Goal: Information Seeking & Learning: Learn about a topic

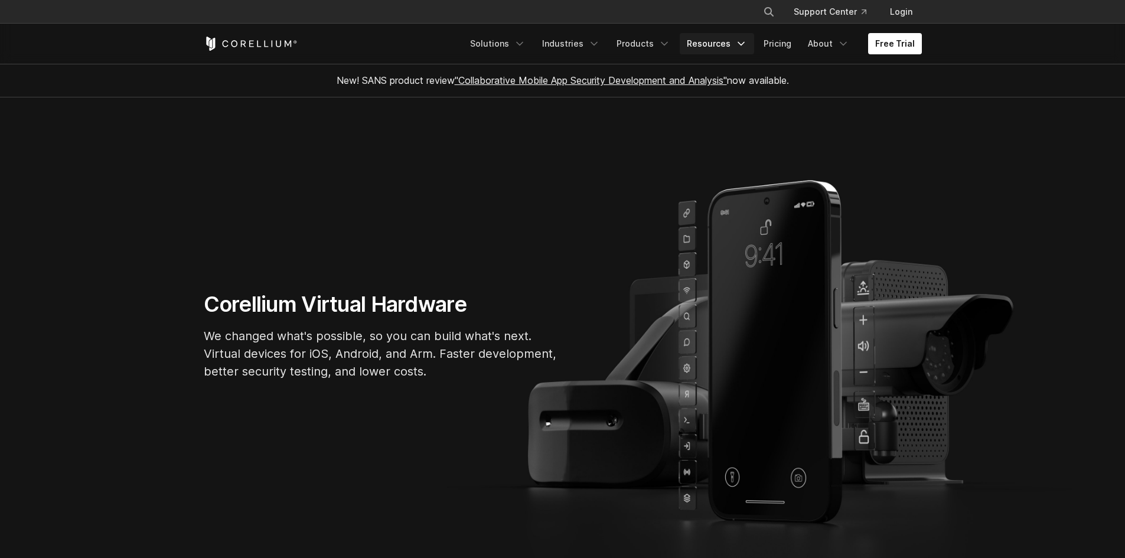
click at [736, 43] on link "Resources" at bounding box center [717, 43] width 74 height 21
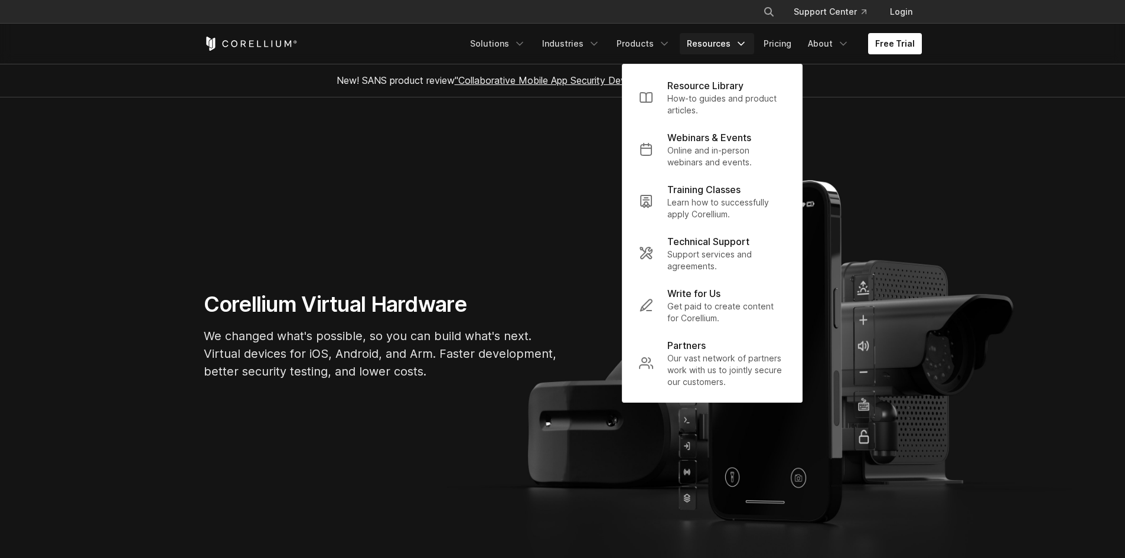
click at [557, 178] on section "Corellium Virtual Hardware We changed what's possible, so you can build what's …" at bounding box center [562, 339] width 1125 height 485
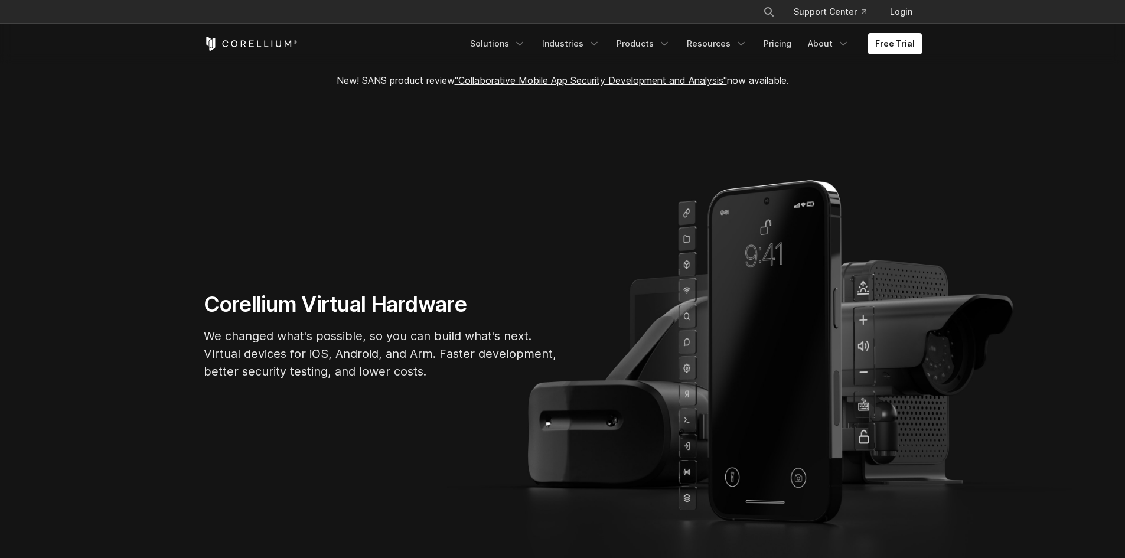
click at [773, 11] on icon "Search" at bounding box center [768, 11] width 9 height 9
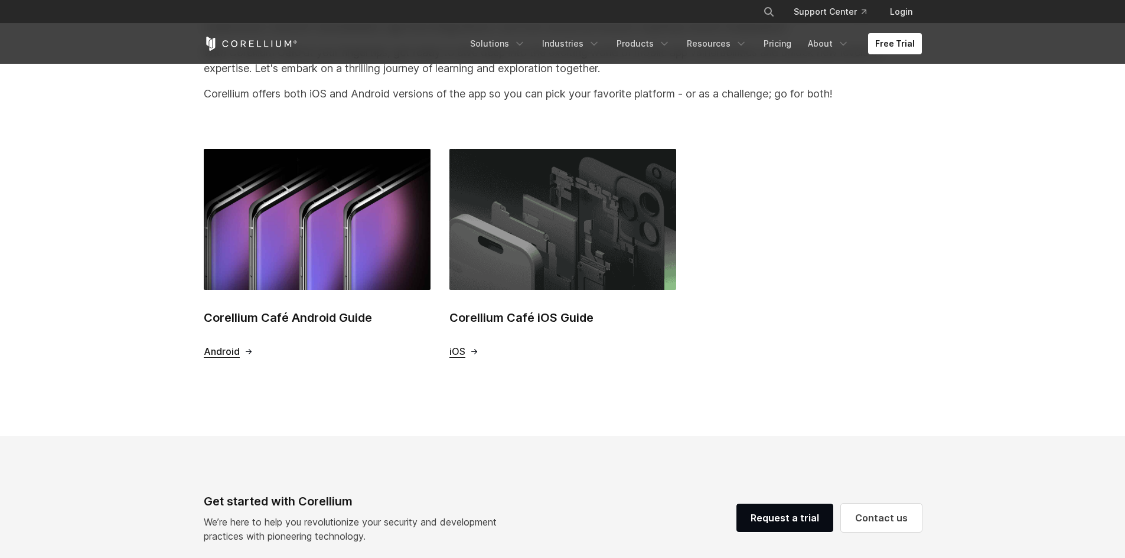
scroll to position [394, 0]
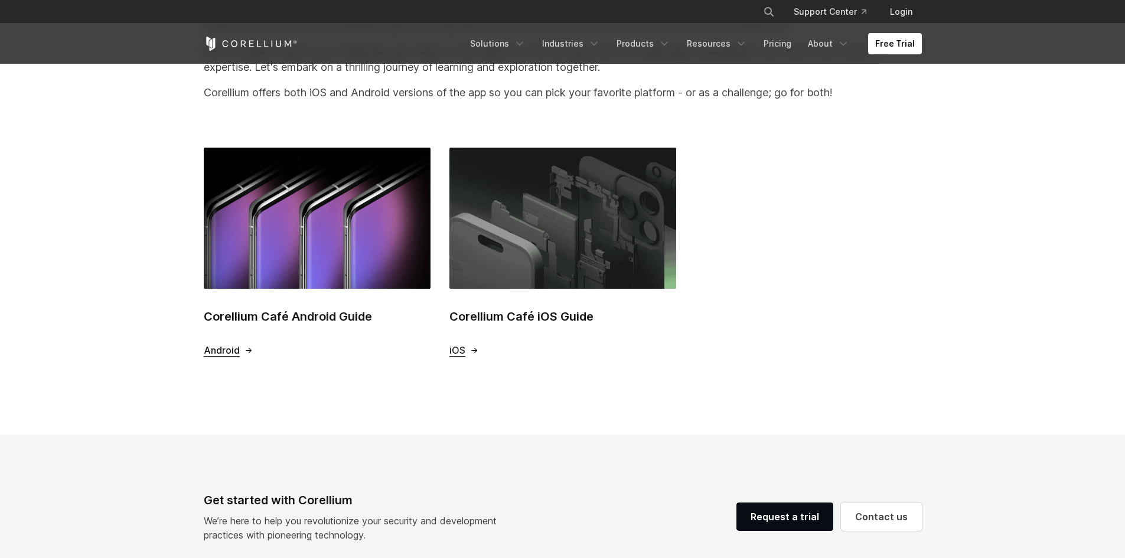
click at [523, 266] on img at bounding box center [562, 218] width 227 height 141
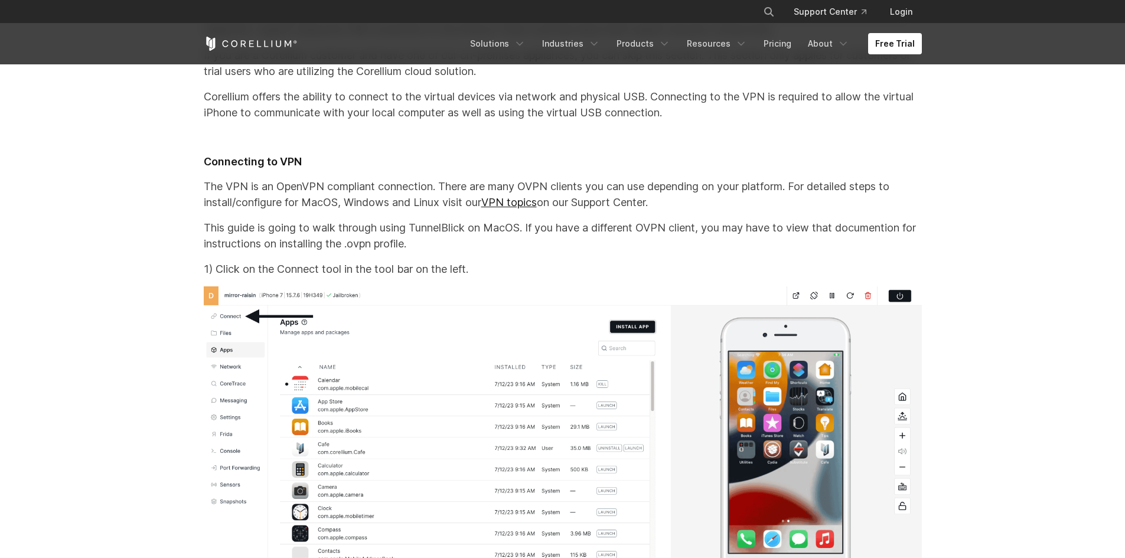
scroll to position [8112, 0]
